Goal: Use online tool/utility: Utilize a website feature to perform a specific function

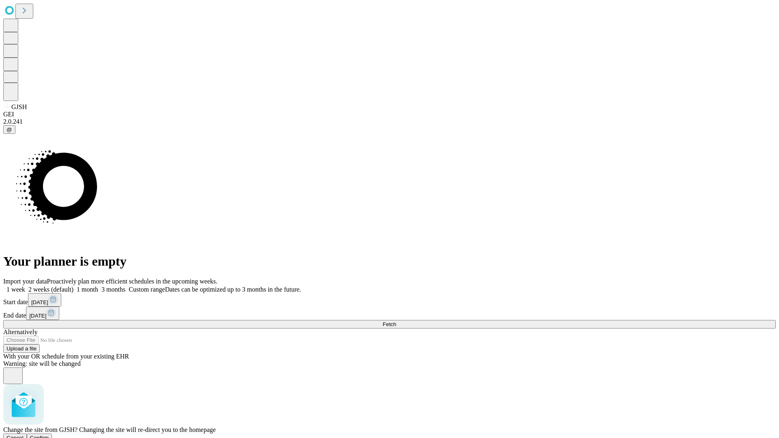
click at [49, 435] on span "Confirm" at bounding box center [39, 438] width 19 height 6
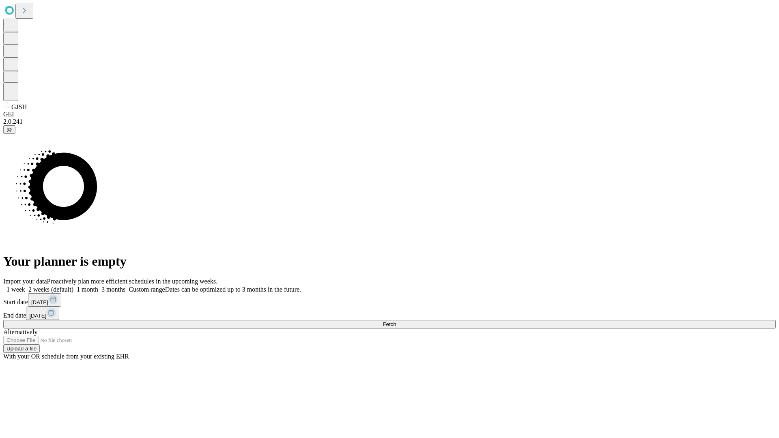
click at [25, 286] on label "1 week" at bounding box center [14, 289] width 22 height 7
click at [396, 321] on span "Fetch" at bounding box center [389, 324] width 13 height 6
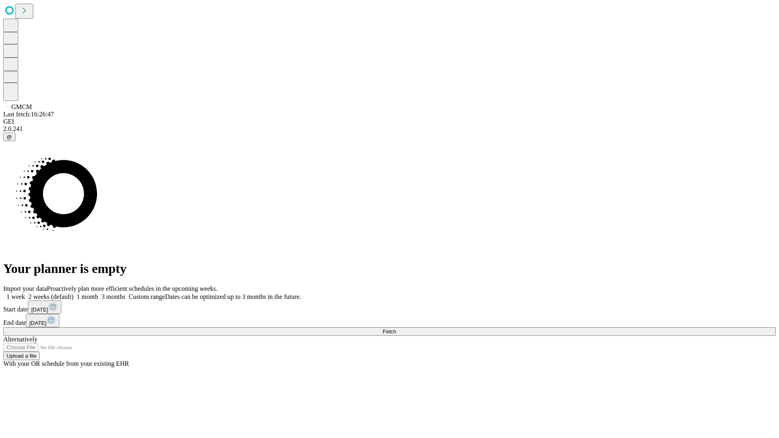
click at [25, 293] on label "1 week" at bounding box center [14, 296] width 22 height 7
click at [396, 329] on span "Fetch" at bounding box center [389, 332] width 13 height 6
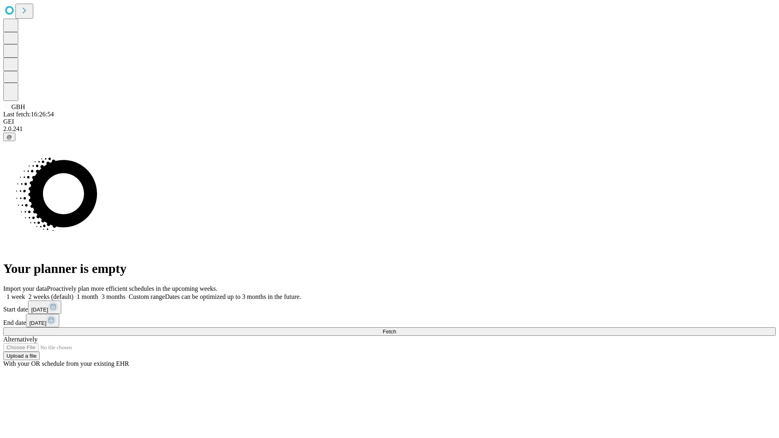
click at [396, 329] on span "Fetch" at bounding box center [389, 332] width 13 height 6
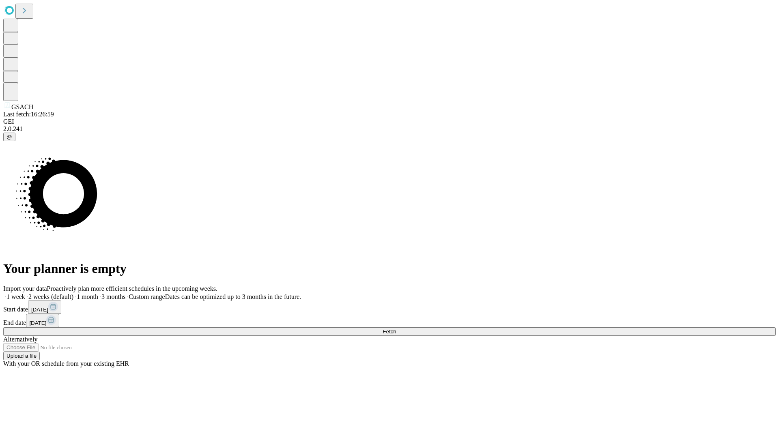
click at [25, 293] on label "1 week" at bounding box center [14, 296] width 22 height 7
click at [396, 329] on span "Fetch" at bounding box center [389, 332] width 13 height 6
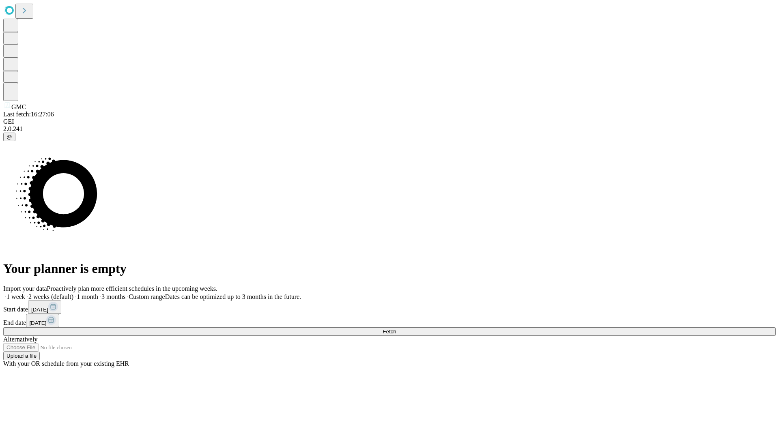
click at [25, 293] on label "1 week" at bounding box center [14, 296] width 22 height 7
click at [396, 329] on span "Fetch" at bounding box center [389, 332] width 13 height 6
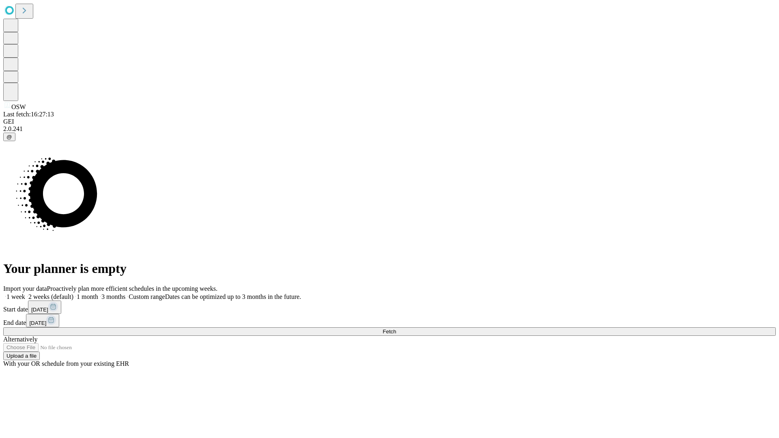
click at [25, 293] on label "1 week" at bounding box center [14, 296] width 22 height 7
click at [396, 329] on span "Fetch" at bounding box center [389, 332] width 13 height 6
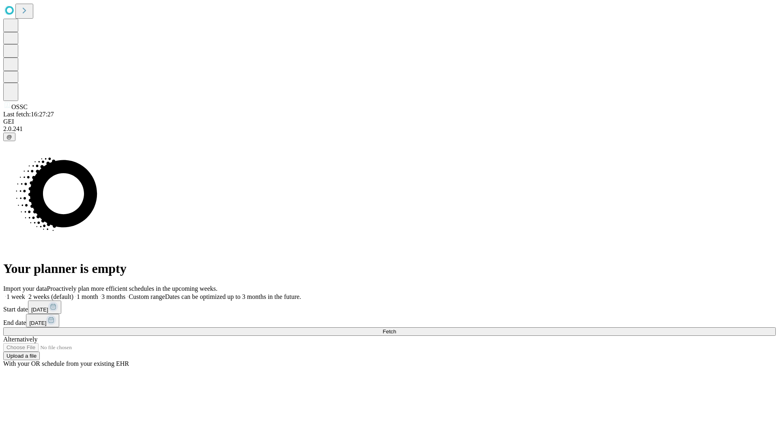
click at [25, 293] on label "1 week" at bounding box center [14, 296] width 22 height 7
click at [396, 329] on span "Fetch" at bounding box center [389, 332] width 13 height 6
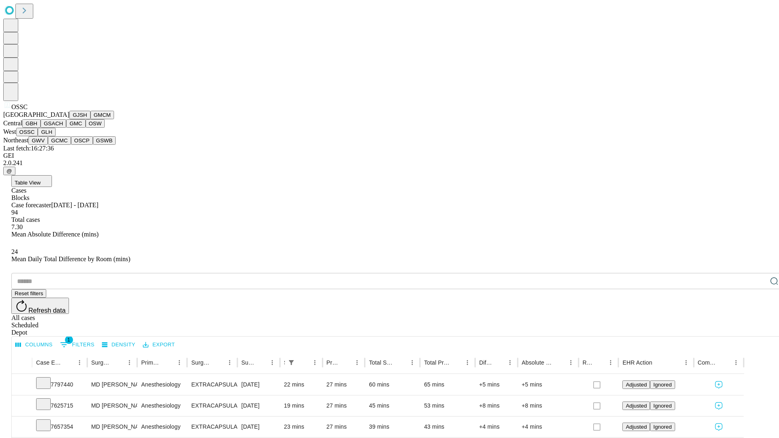
click at [55, 136] on button "GLH" at bounding box center [46, 132] width 17 height 9
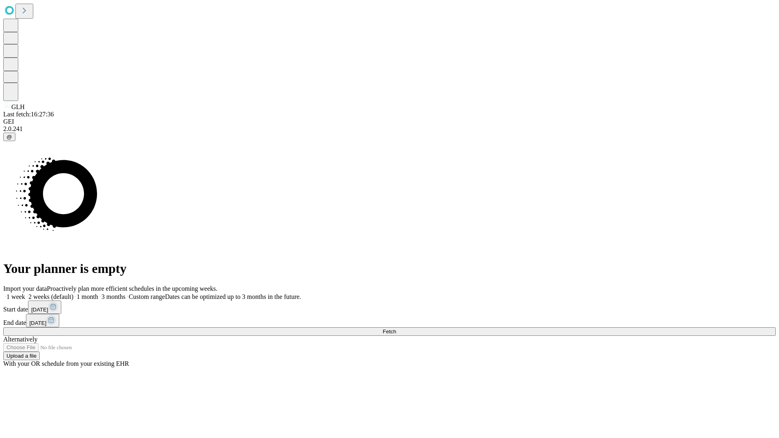
click at [25, 293] on label "1 week" at bounding box center [14, 296] width 22 height 7
click at [396, 329] on span "Fetch" at bounding box center [389, 332] width 13 height 6
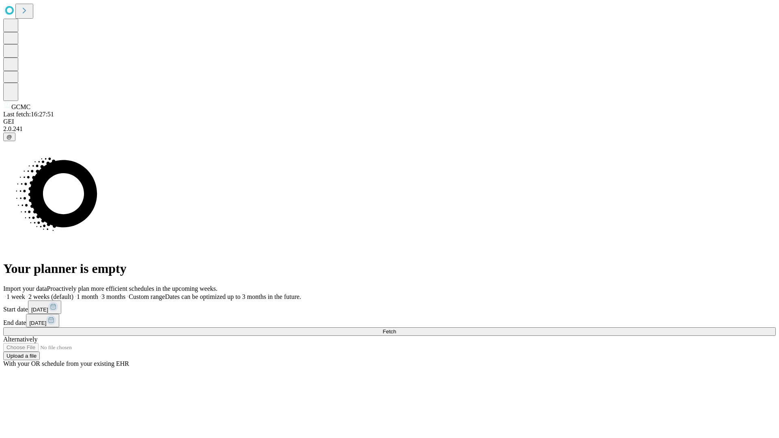
click at [25, 293] on label "1 week" at bounding box center [14, 296] width 22 height 7
click at [396, 329] on span "Fetch" at bounding box center [389, 332] width 13 height 6
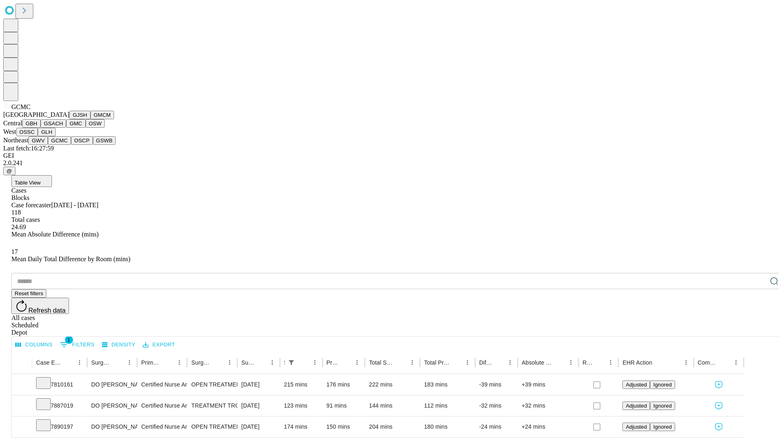
click at [71, 145] on button "OSCP" at bounding box center [82, 140] width 22 height 9
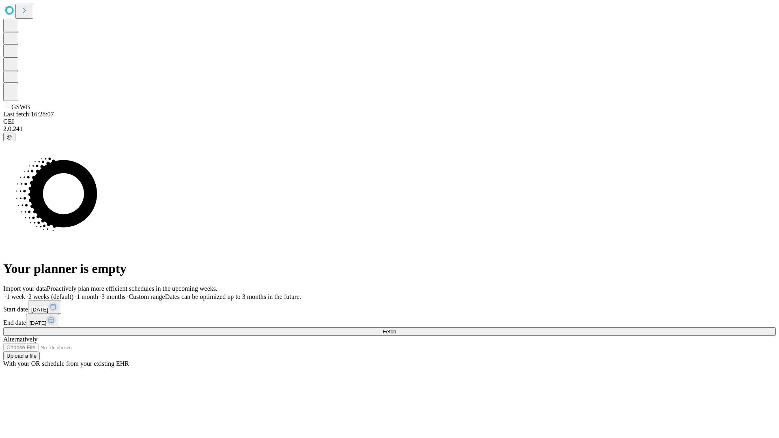
click at [25, 293] on label "1 week" at bounding box center [14, 296] width 22 height 7
click at [396, 329] on span "Fetch" at bounding box center [389, 332] width 13 height 6
